Goal: Obtain resource: Obtain resource

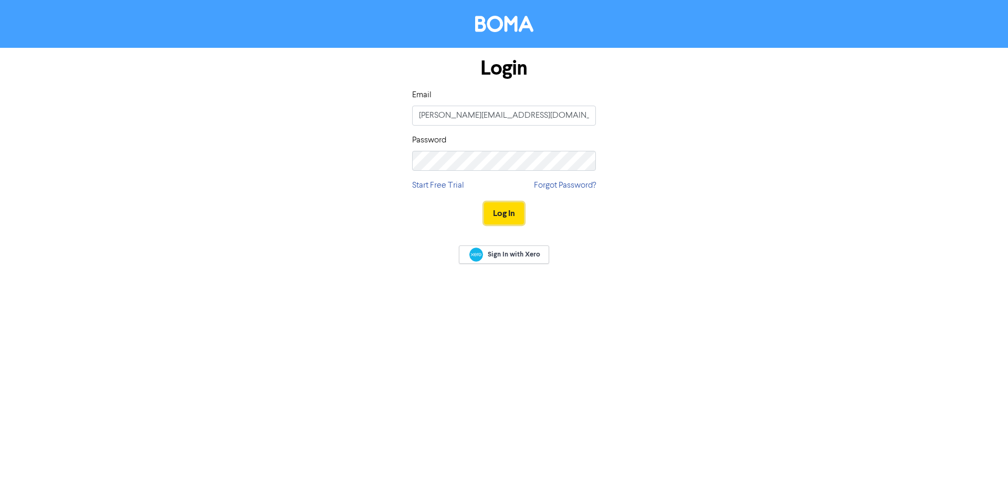
click at [508, 211] on button "Log In" at bounding box center [504, 213] width 40 height 22
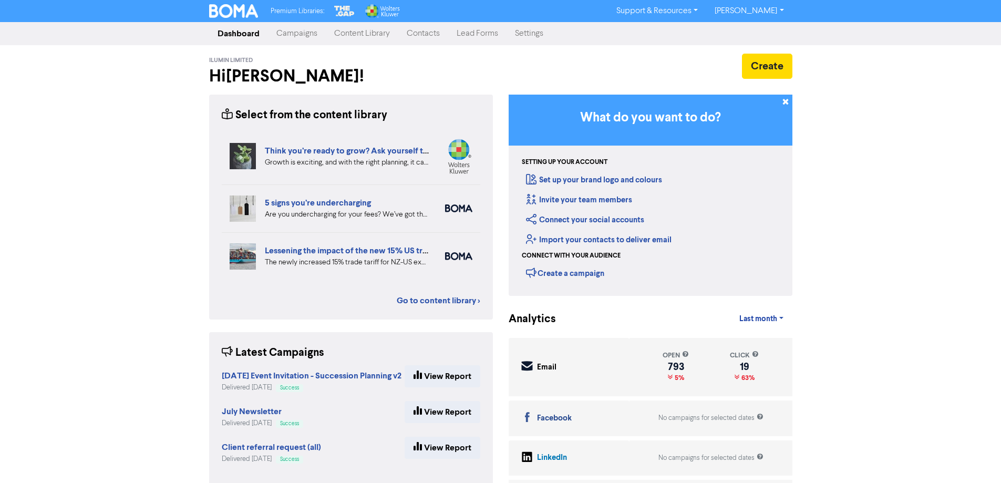
click at [362, 33] on link "Content Library" at bounding box center [362, 33] width 72 height 21
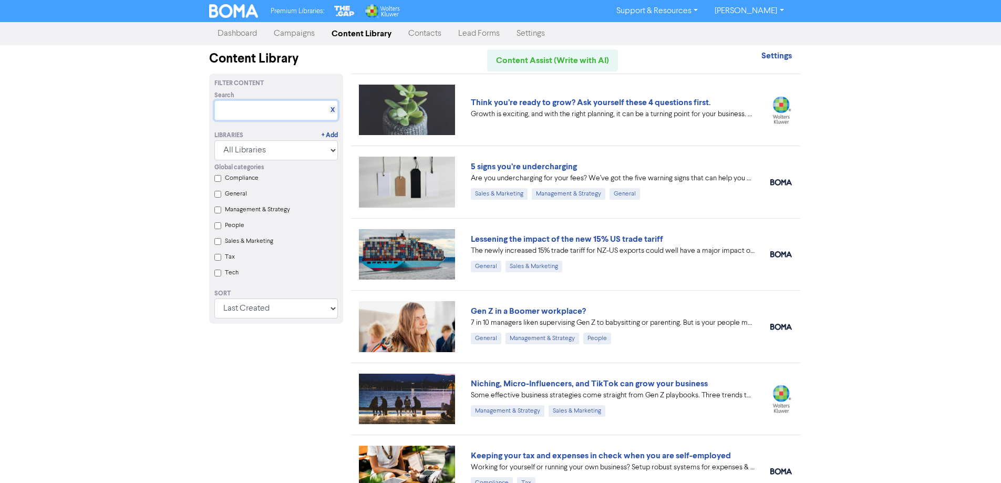
click at [276, 114] on input "text" at bounding box center [275, 110] width 123 height 20
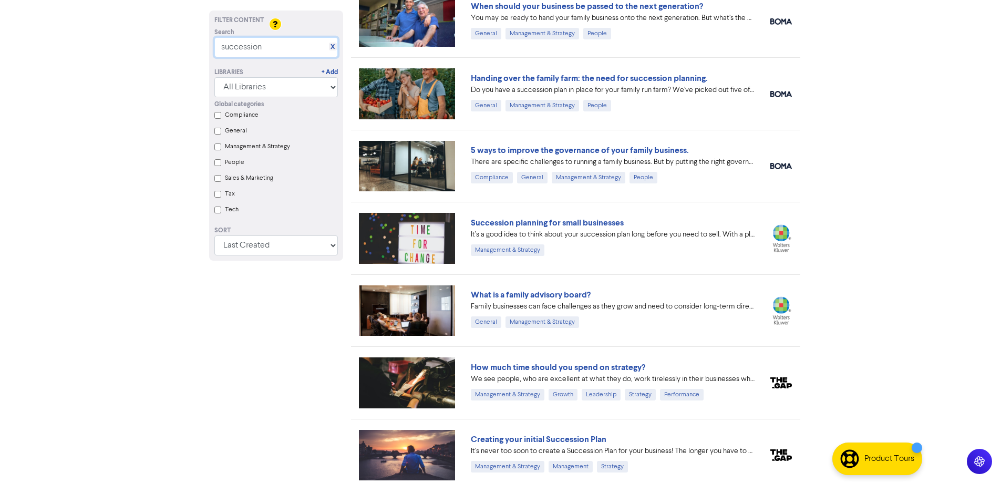
scroll to position [525, 0]
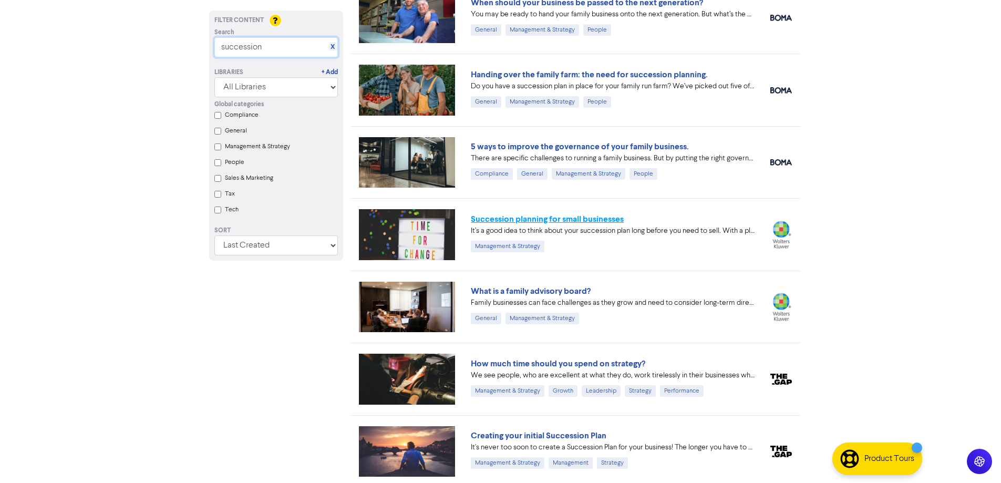
type input "succession"
click at [548, 216] on link "Succession planning for small businesses" at bounding box center [547, 219] width 153 height 11
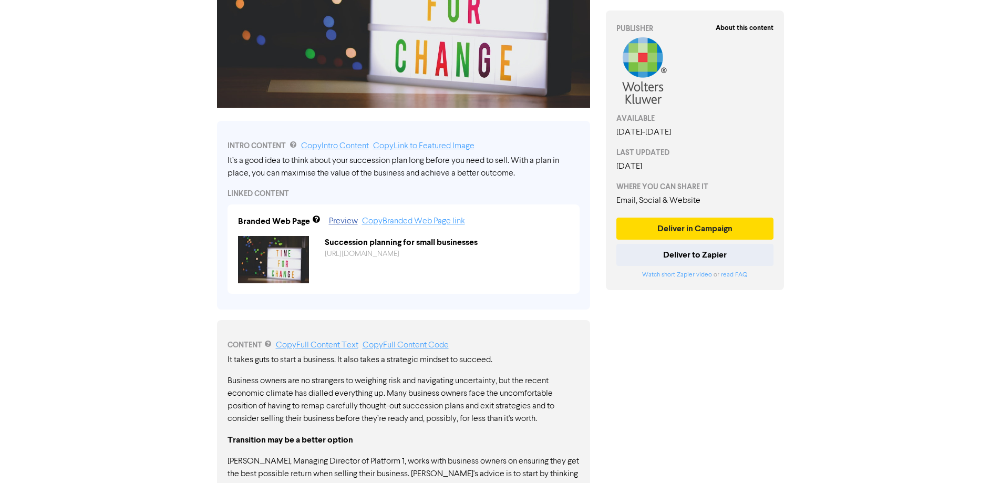
scroll to position [208, 0]
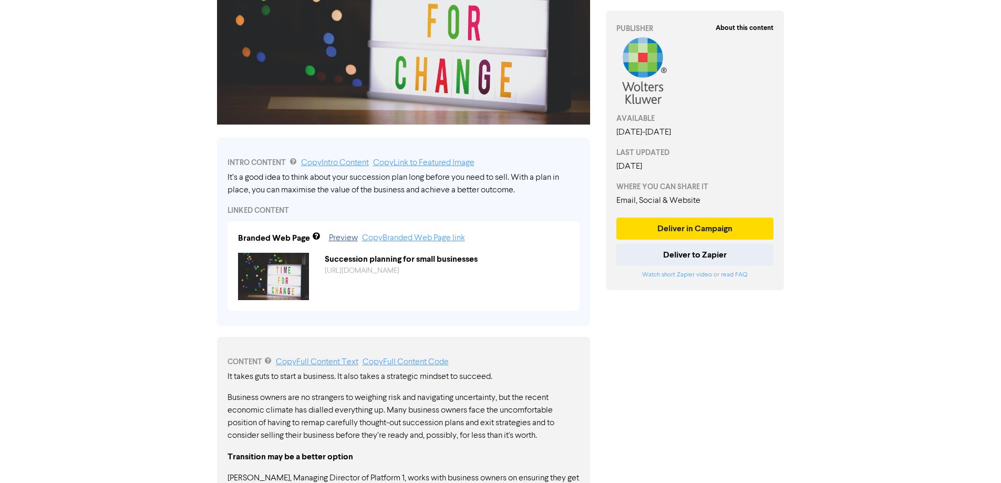
click at [233, 189] on div "It’s a good idea to think about your succession plan long before you need to se…" at bounding box center [403, 183] width 352 height 25
click at [230, 185] on div "It’s a good idea to think about your succession plan long before you need to se…" at bounding box center [403, 183] width 352 height 25
click at [345, 162] on link "Copy Intro Content" at bounding box center [335, 163] width 68 height 8
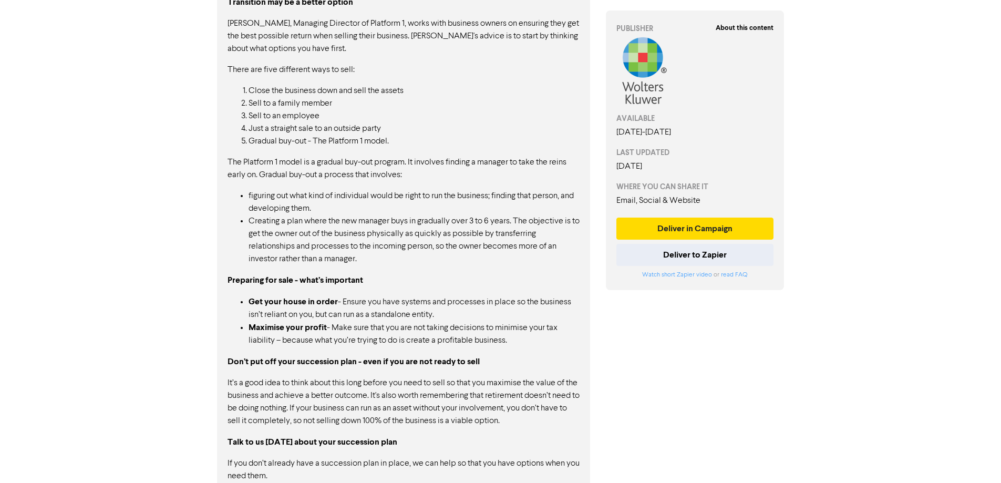
scroll to position [681, 0]
